Goal: Information Seeking & Learning: Learn about a topic

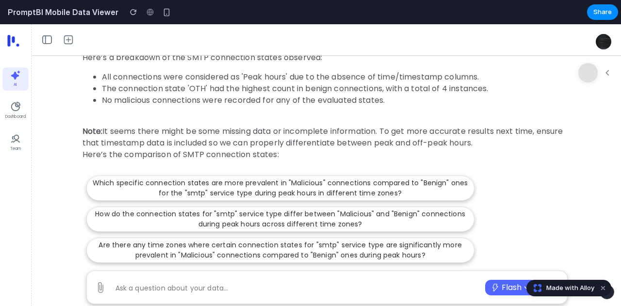
scroll to position [879, 0]
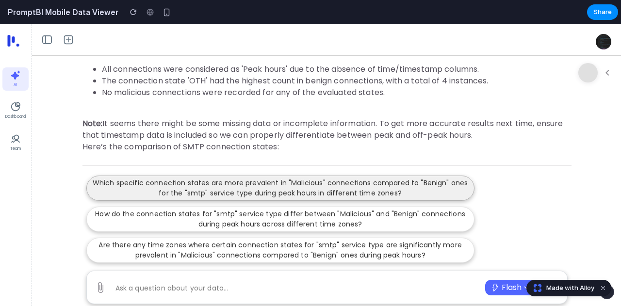
click at [234, 196] on p "Which specific connection states are more prevalent in "Malicious" connections …" at bounding box center [280, 188] width 375 height 20
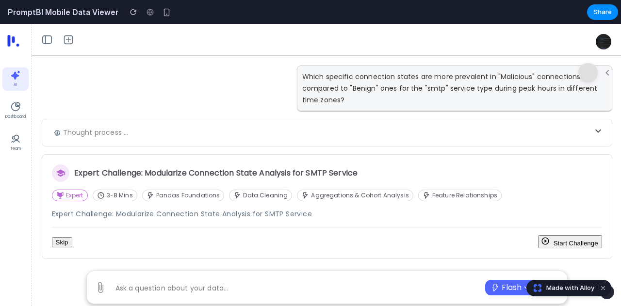
click at [560, 239] on button "Start Challenge" at bounding box center [570, 241] width 64 height 13
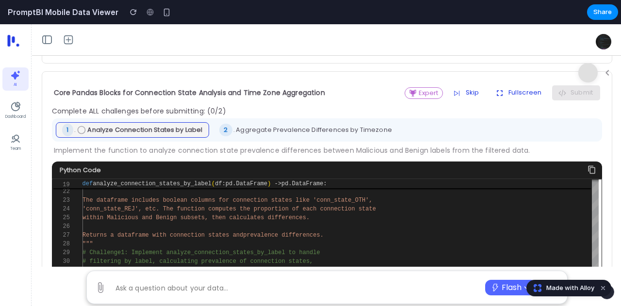
scroll to position [71, 0]
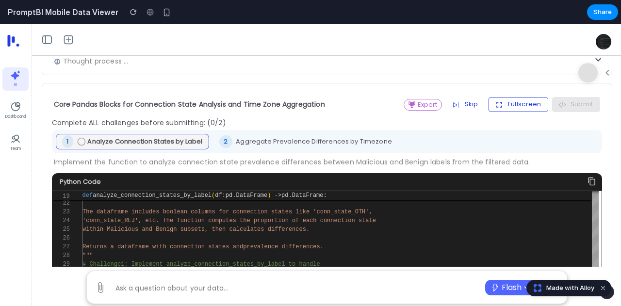
click at [507, 103] on button "Fullscreen" at bounding box center [518, 104] width 60 height 15
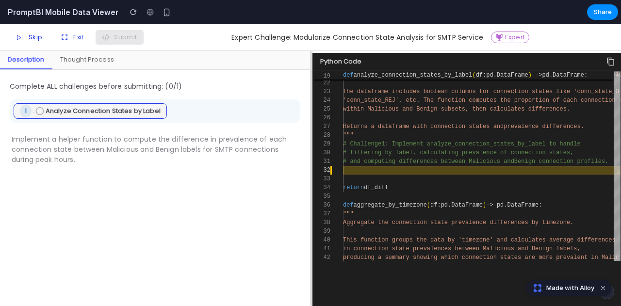
scroll to position [157, 0]
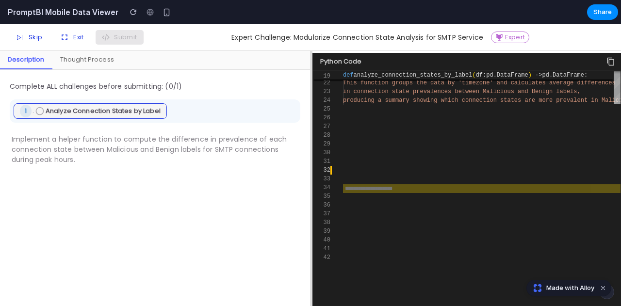
click at [73, 54] on div "Thought Process" at bounding box center [86, 60] width 69 height 18
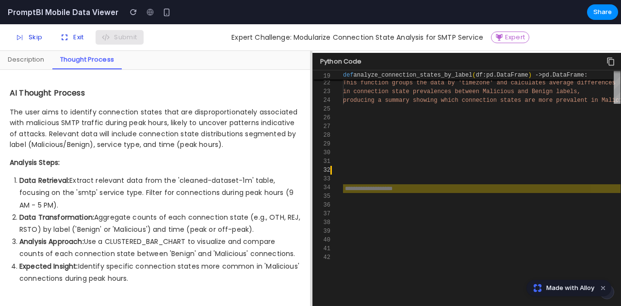
click at [29, 51] on div "Description" at bounding box center [26, 60] width 52 height 18
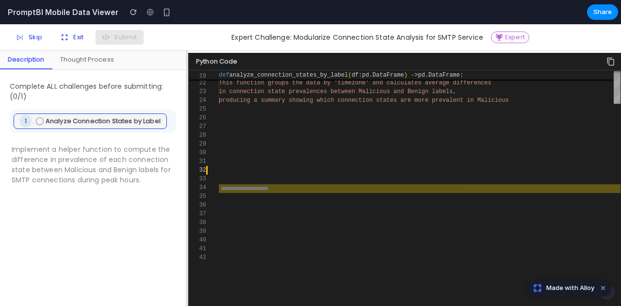
drag, startPoint x: 311, startPoint y: 162, endPoint x: 59, endPoint y: 165, distance: 251.7
click at [59, 165] on div "Description Thought Process Complete ALL challenges before submitting: ( 0 /1) …" at bounding box center [310, 178] width 621 height 255
click at [250, 93] on span "in connection state prevalences between Malici" at bounding box center [299, 91] width 160 height 7
click at [77, 52] on div "Thought Process" at bounding box center [86, 60] width 69 height 18
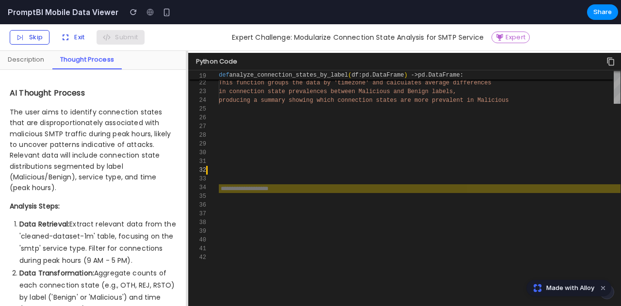
click at [35, 40] on button "Skip" at bounding box center [30, 37] width 40 height 15
click at [83, 40] on button "Exit" at bounding box center [72, 37] width 36 height 15
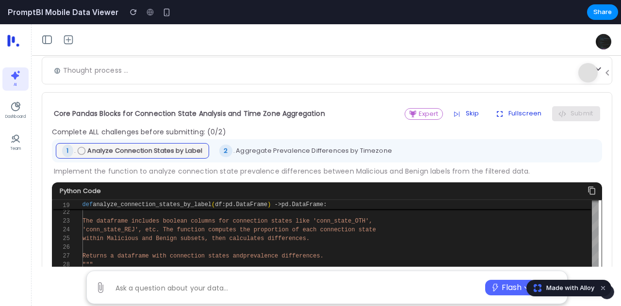
scroll to position [63, 0]
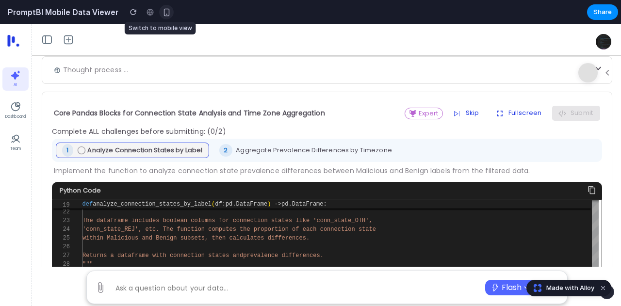
click at [162, 10] on div "button" at bounding box center [166, 12] width 8 height 8
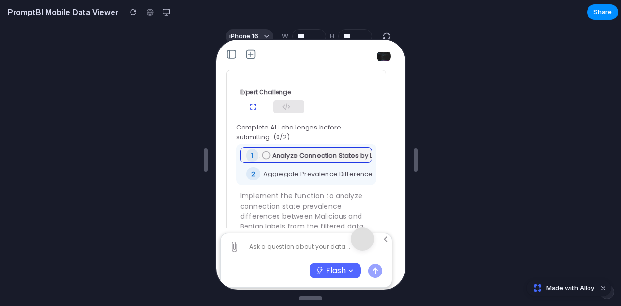
scroll to position [142, 0]
click at [251, 109] on icon "button" at bounding box center [252, 107] width 10 height 10
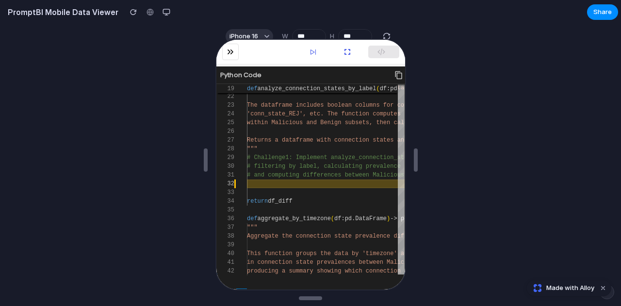
scroll to position [207, 0]
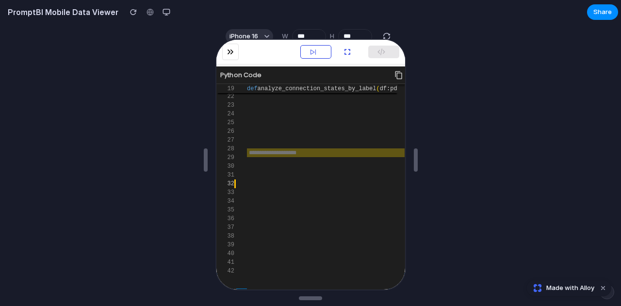
click at [315, 50] on icon "button" at bounding box center [312, 51] width 10 height 10
click at [397, 71] on icon "button" at bounding box center [397, 74] width 7 height 8
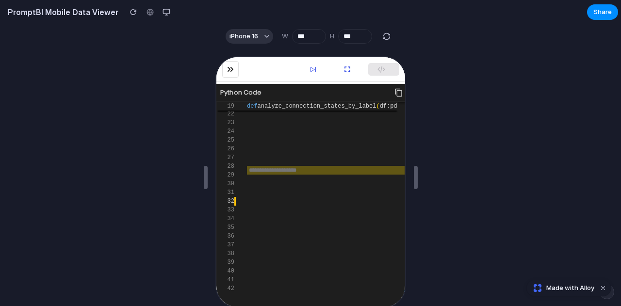
click at [283, 170] on input "text" at bounding box center [324, 169] width 158 height 9
type input "**********"
click at [382, 70] on icon "button" at bounding box center [379, 68] width 9 height 9
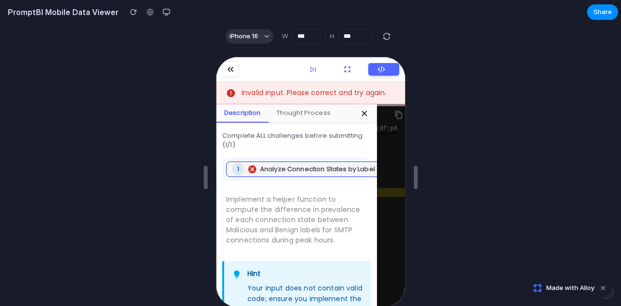
scroll to position [61, 0]
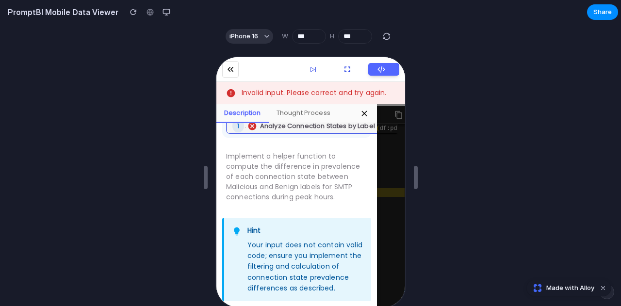
click at [309, 112] on div "Thought Process" at bounding box center [301, 112] width 69 height 18
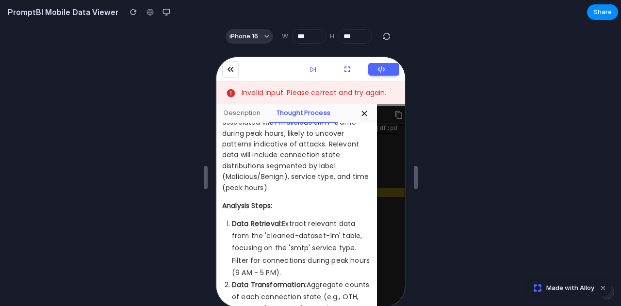
scroll to position [66, 0]
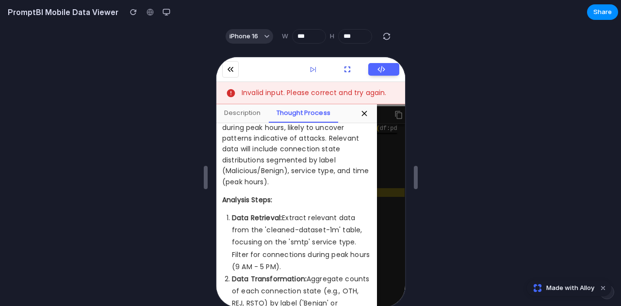
click at [244, 112] on div "Description" at bounding box center [241, 112] width 52 height 18
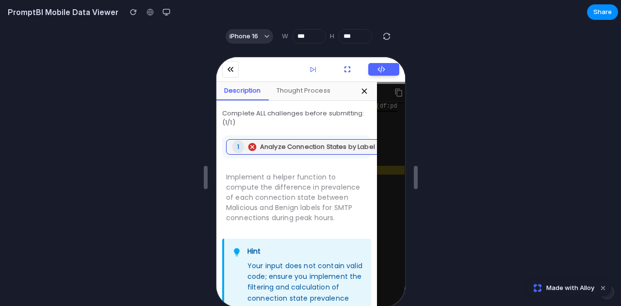
scroll to position [0, 0]
click at [296, 89] on div "Thought Process" at bounding box center [301, 90] width 69 height 18
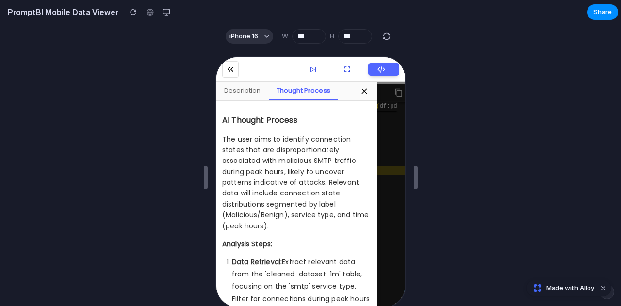
click at [238, 91] on div "Description" at bounding box center [241, 90] width 52 height 18
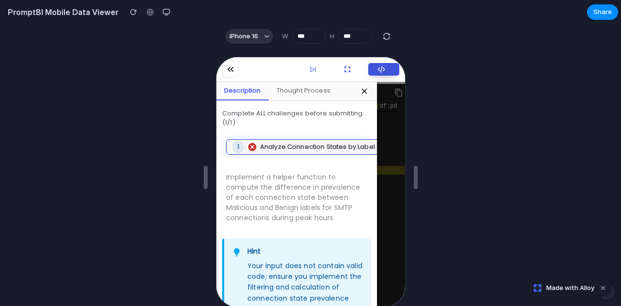
click at [379, 70] on icon "button" at bounding box center [379, 68] width 9 height 9
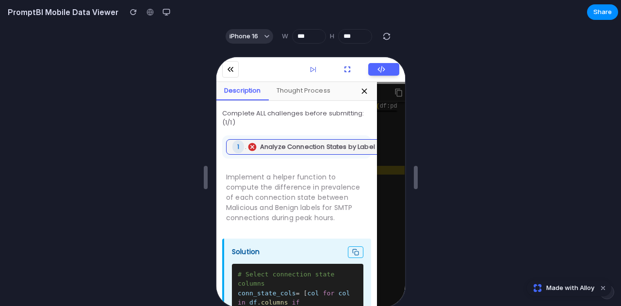
click at [230, 71] on icon at bounding box center [229, 69] width 10 height 10
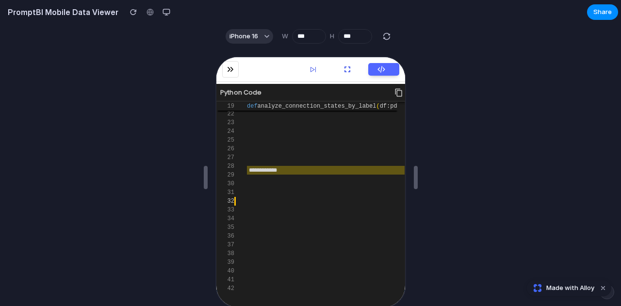
click at [230, 71] on icon at bounding box center [229, 69] width 10 height 10
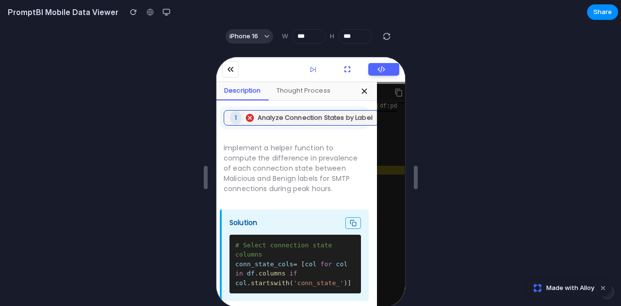
scroll to position [35, 3]
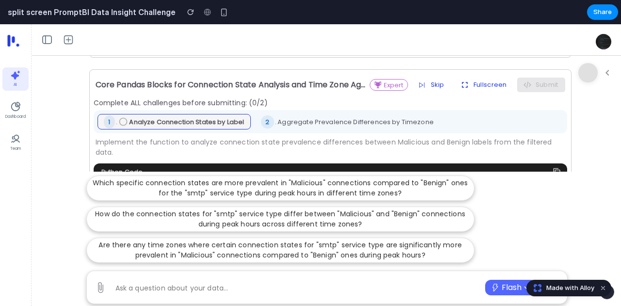
scroll to position [1719, 0]
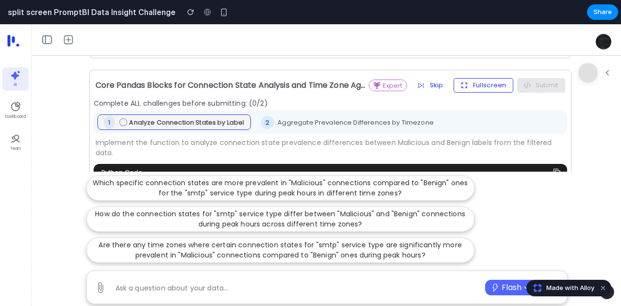
click at [481, 78] on button "Fullscreen" at bounding box center [483, 85] width 60 height 15
click at [473, 78] on button "Fullscreen" at bounding box center [483, 85] width 60 height 15
click at [427, 78] on button "Skip" at bounding box center [431, 85] width 40 height 15
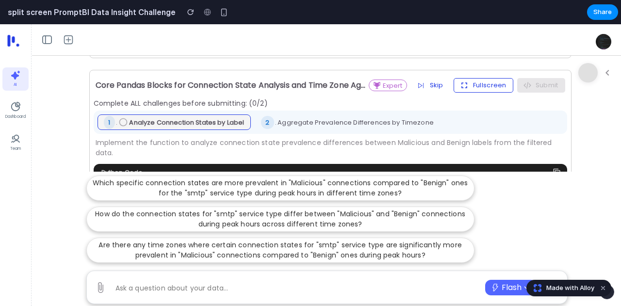
click at [503, 78] on button "Fullscreen" at bounding box center [483, 85] width 60 height 15
click at [383, 83] on div "Core Pandas Blocks for Connection State Analysis and Time Zone Aggregation expe…" at bounding box center [330, 194] width 473 height 240
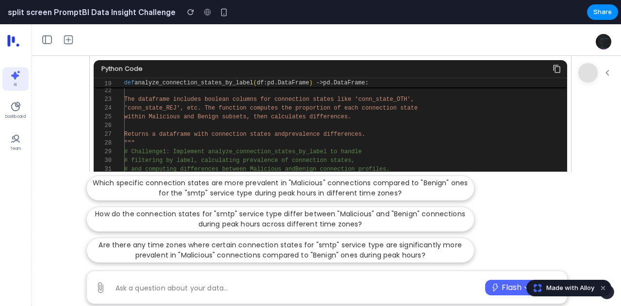
scroll to position [1824, 0]
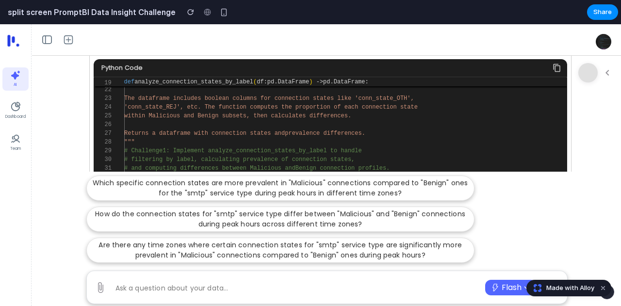
click at [269, 138] on div """"" at bounding box center [382, 142] width 516 height 9
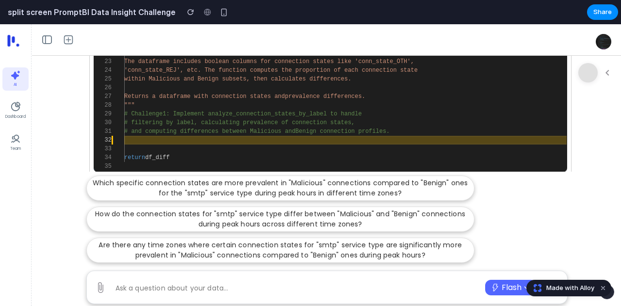
scroll to position [1862, 0]
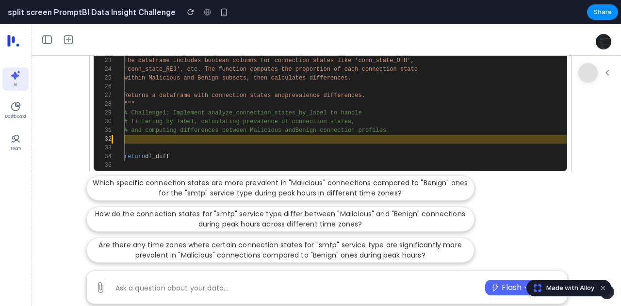
click at [256, 135] on div at bounding box center [382, 139] width 516 height 9
click at [280, 135] on div at bounding box center [382, 139] width 516 height 9
